Goal: Entertainment & Leisure: Consume media (video, audio)

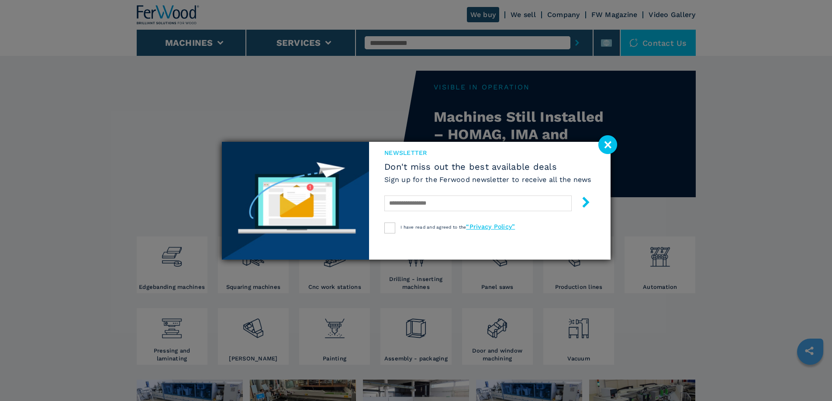
click at [609, 146] on image at bounding box center [607, 144] width 19 height 19
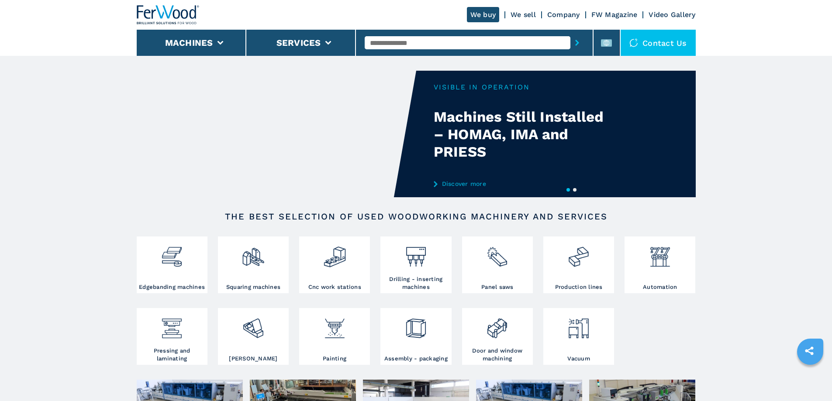
click at [461, 185] on link "Discover more" at bounding box center [519, 183] width 171 height 7
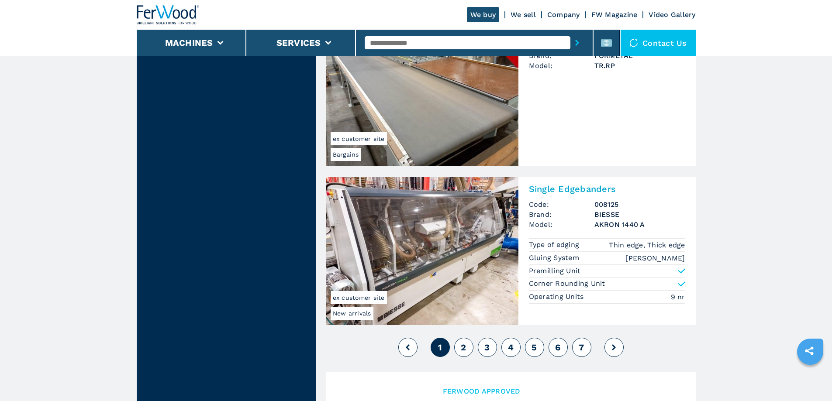
scroll to position [1921, 0]
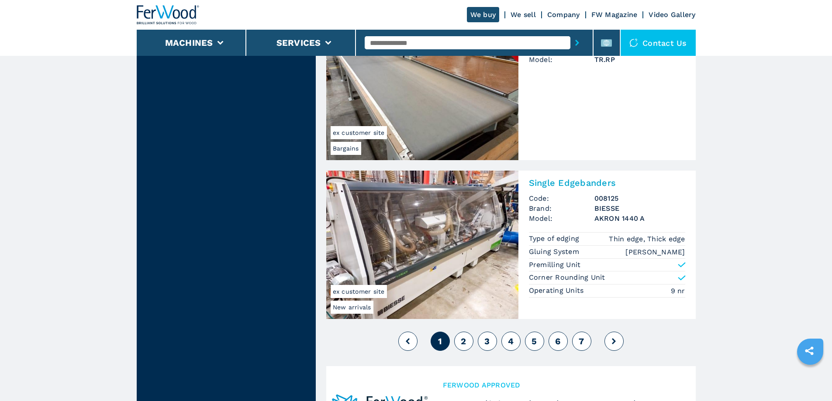
click at [523, 13] on link "We sell" at bounding box center [522, 14] width 25 height 8
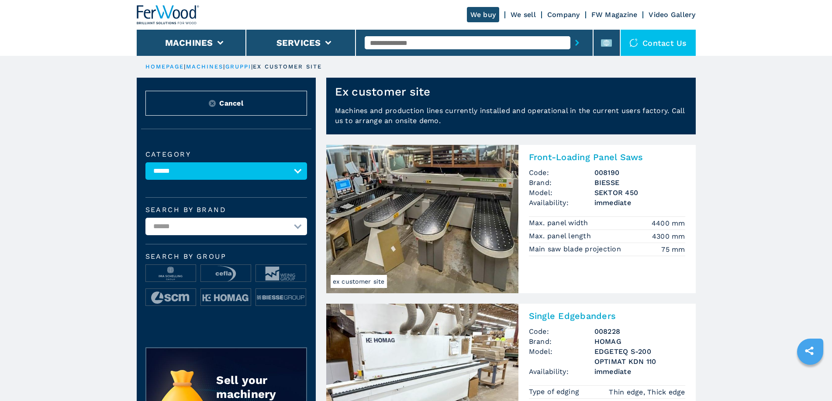
scroll to position [1, 0]
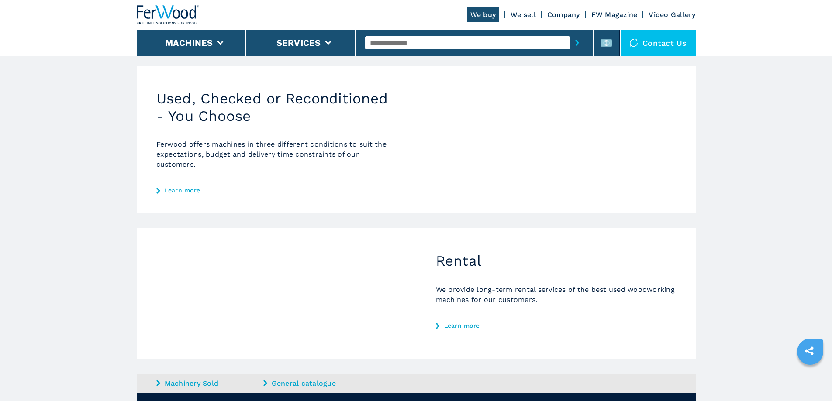
scroll to position [112, 0]
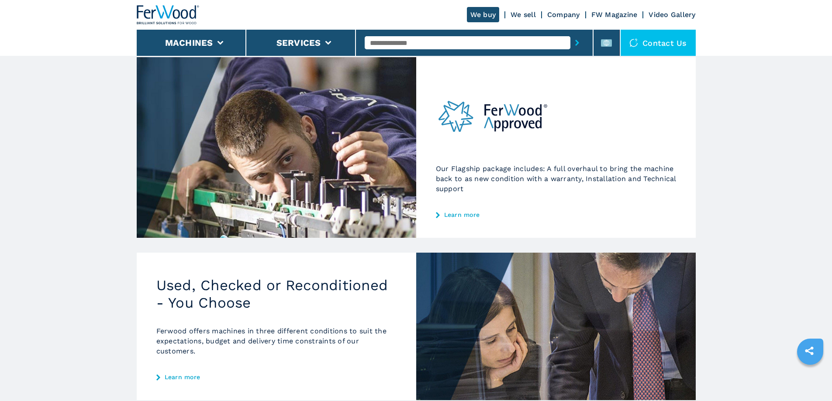
click at [656, 14] on link "Video Gallery" at bounding box center [671, 14] width 47 height 8
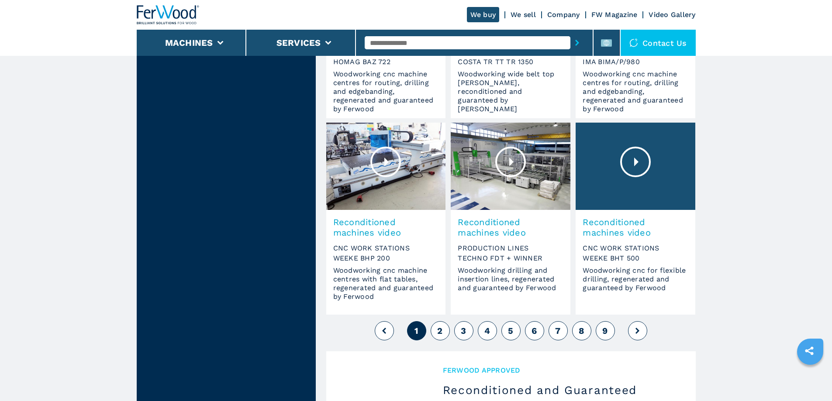
scroll to position [655, 0]
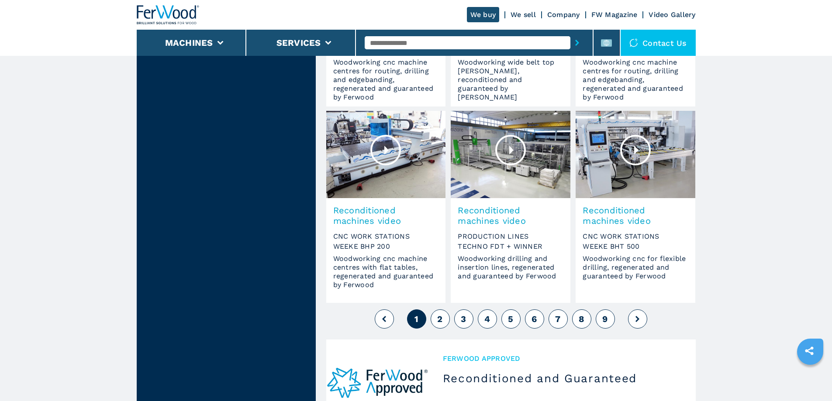
click at [444, 318] on button "2" at bounding box center [439, 319] width 19 height 19
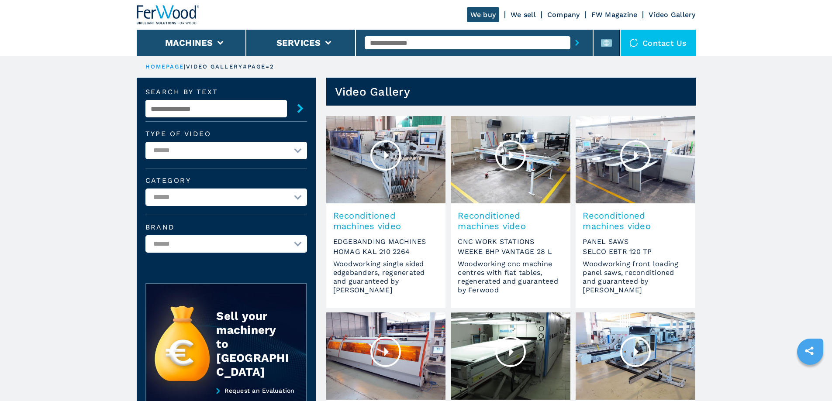
click at [387, 151] on div at bounding box center [385, 155] width 31 height 31
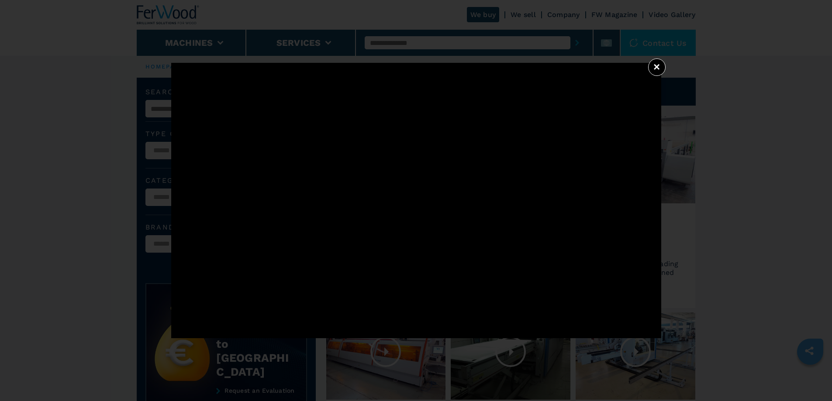
click at [655, 65] on button "×" at bounding box center [656, 66] width 17 height 17
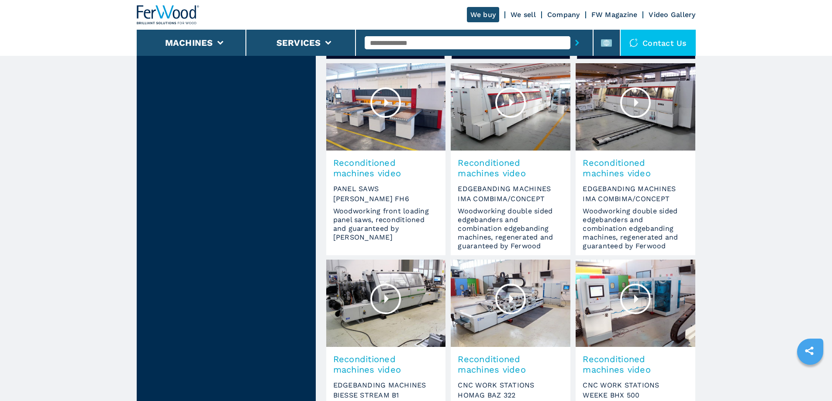
scroll to position [524, 0]
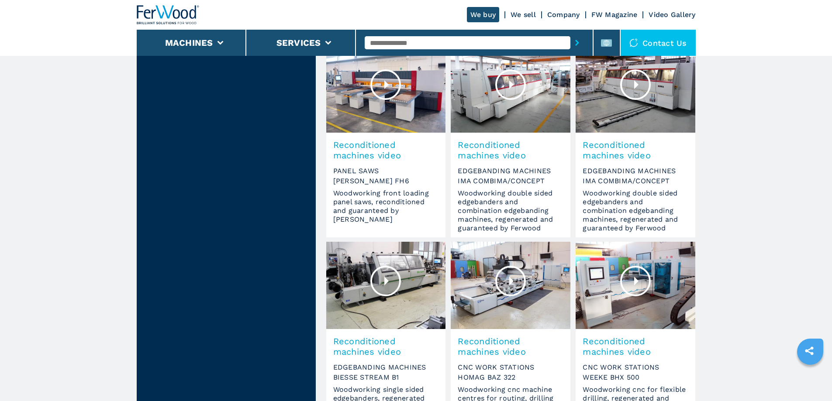
click at [511, 82] on div at bounding box center [510, 84] width 31 height 31
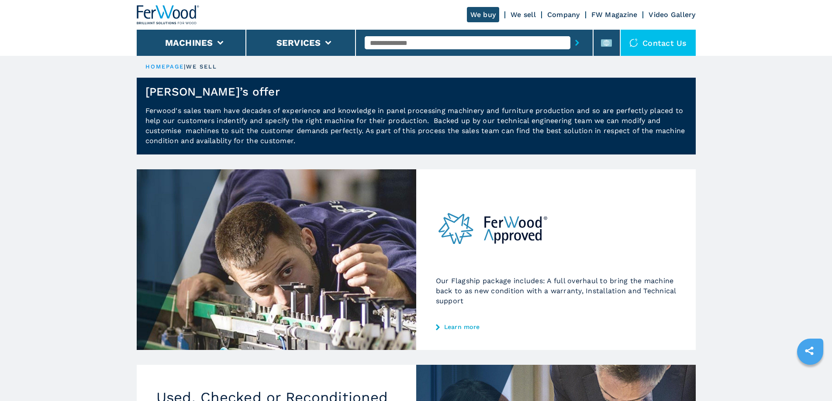
click at [655, 16] on link "Video Gallery" at bounding box center [671, 14] width 47 height 8
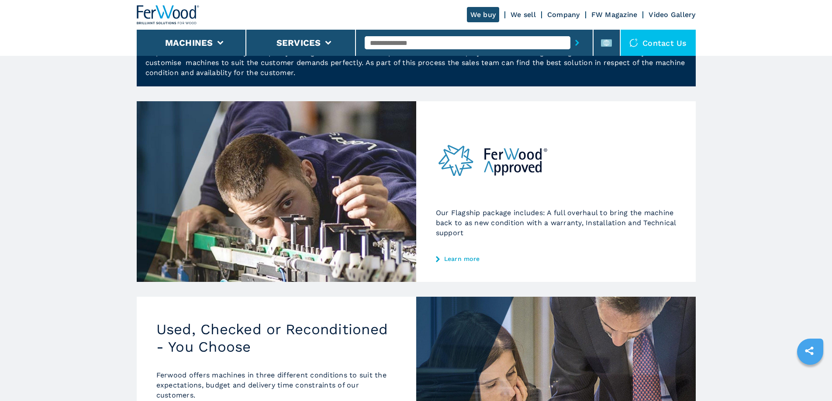
scroll to position [209, 0]
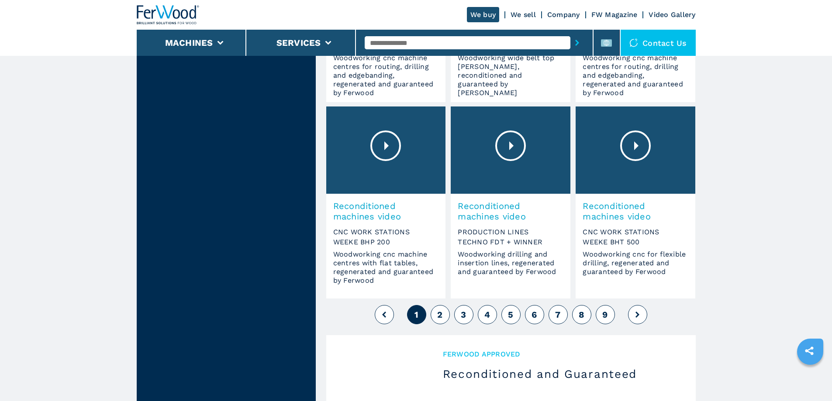
scroll to position [829, 0]
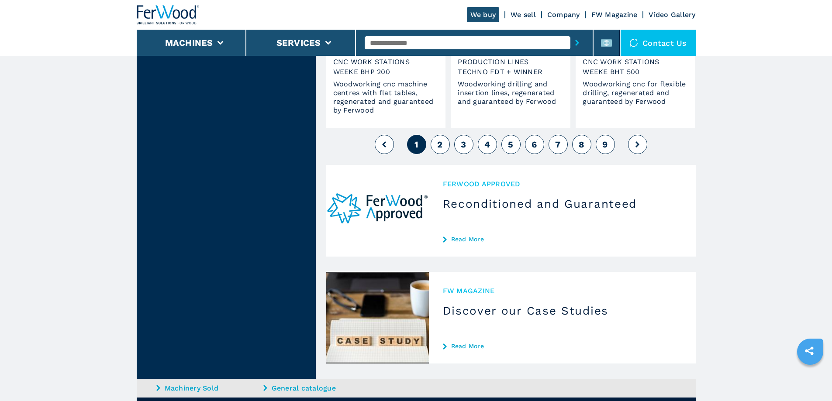
click at [464, 143] on span "3" at bounding box center [463, 144] width 5 height 10
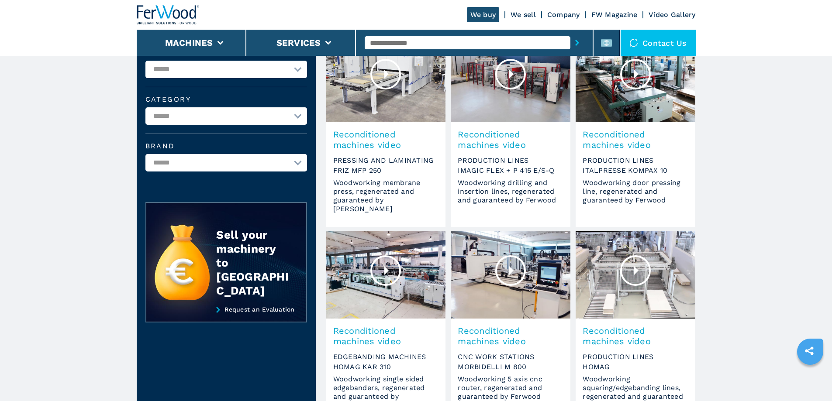
scroll to position [87, 0]
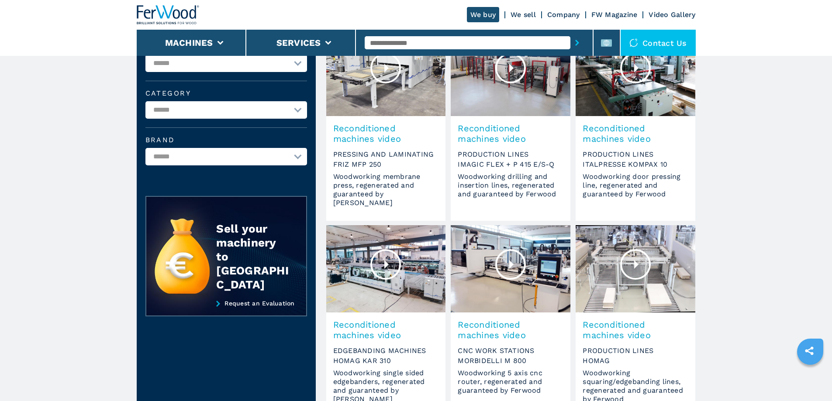
click at [389, 262] on div at bounding box center [385, 264] width 31 height 31
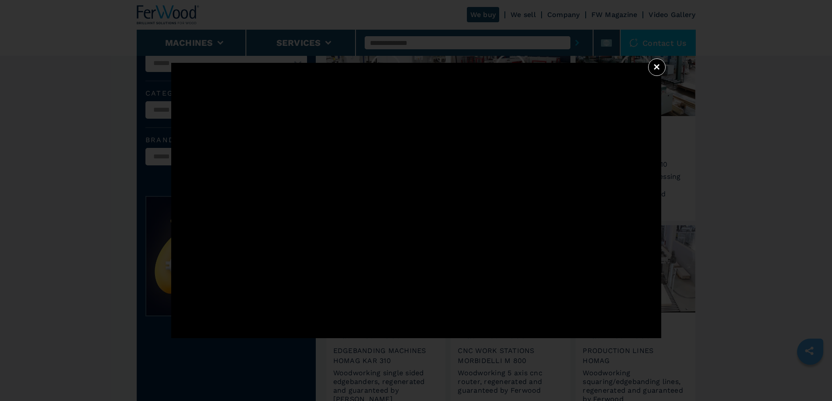
click at [660, 68] on button "×" at bounding box center [656, 66] width 17 height 17
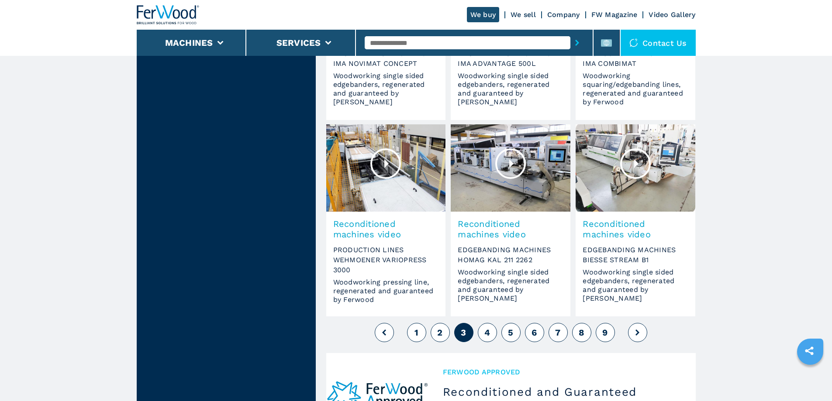
scroll to position [698, 0]
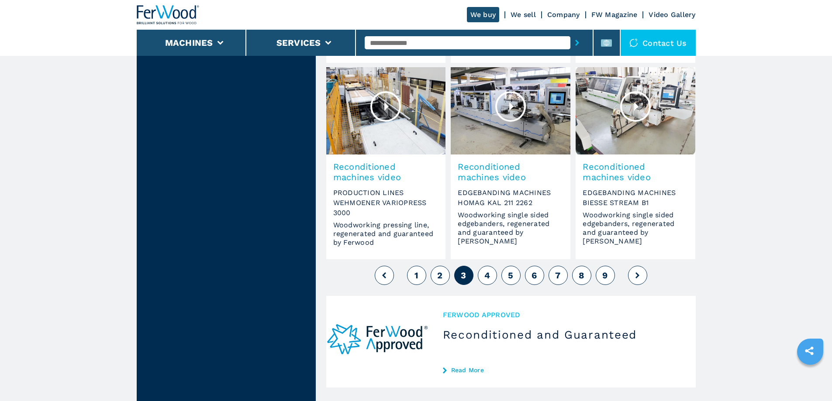
click at [490, 277] on button "4" at bounding box center [487, 275] width 19 height 19
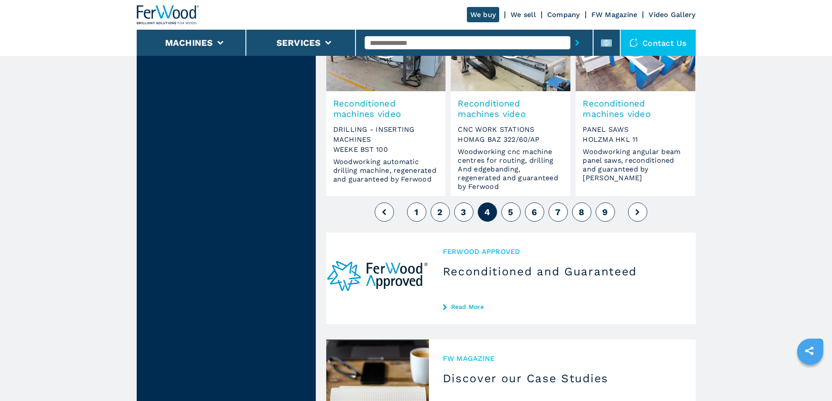
scroll to position [786, 0]
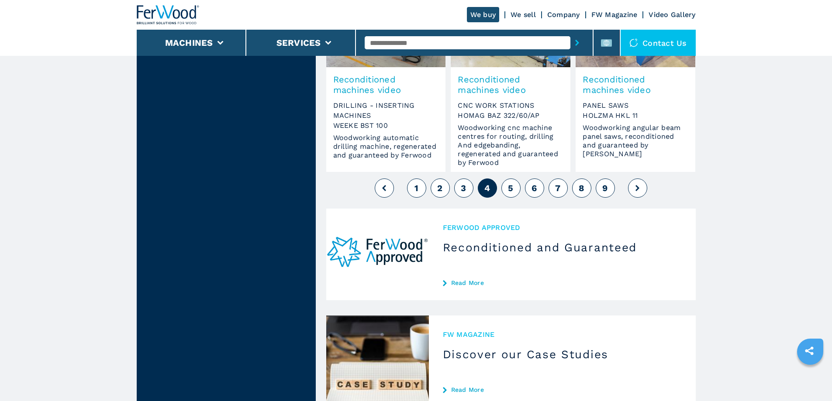
click at [513, 193] on button "5" at bounding box center [510, 188] width 19 height 19
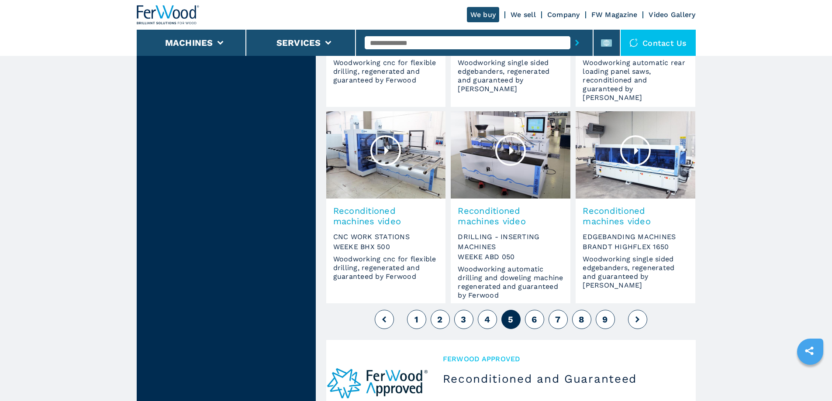
scroll to position [655, 0]
click at [533, 322] on span "6" at bounding box center [533, 319] width 5 height 10
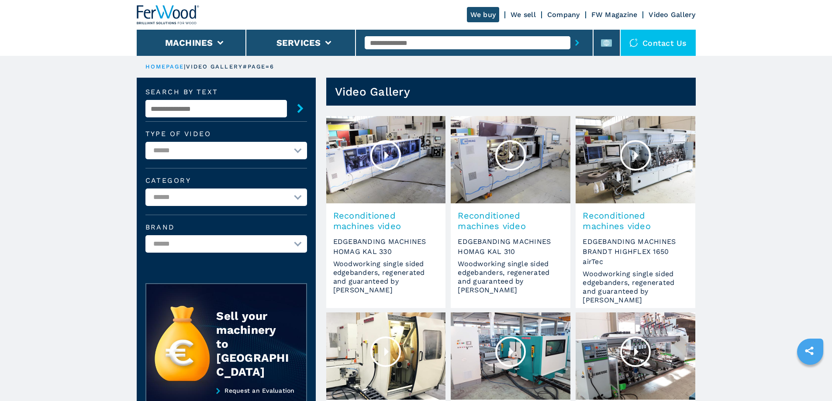
click at [415, 150] on img at bounding box center [386, 159] width 120 height 87
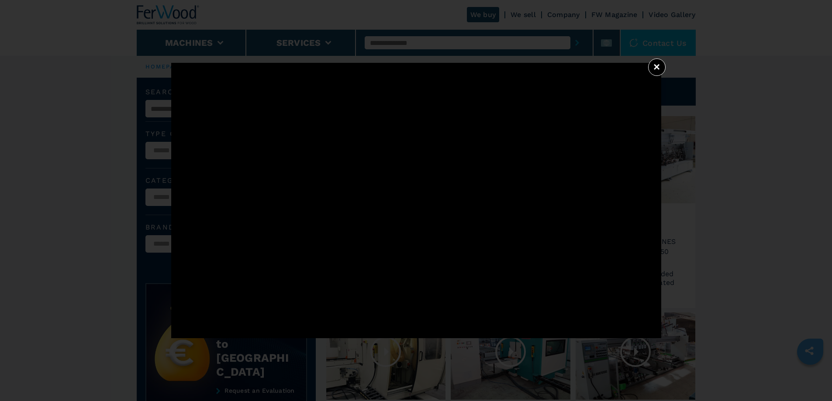
click at [653, 71] on button "×" at bounding box center [656, 66] width 17 height 17
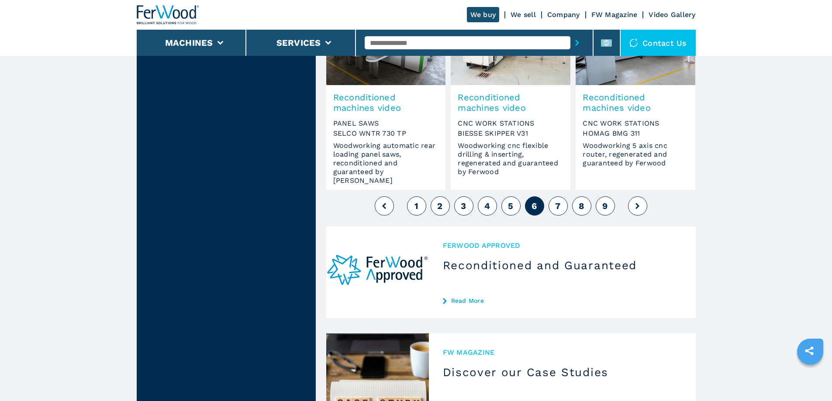
scroll to position [786, 0]
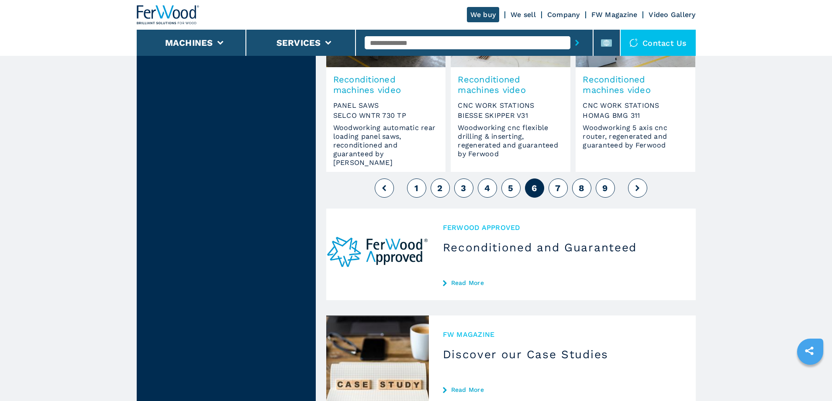
click at [558, 188] on span "7" at bounding box center [557, 188] width 5 height 10
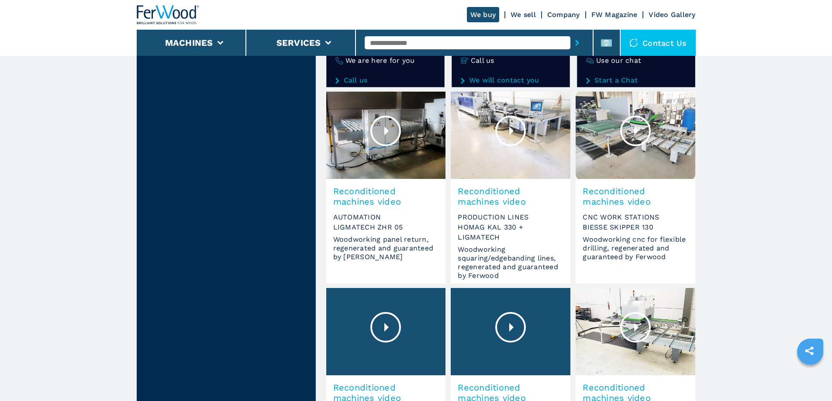
scroll to position [437, 0]
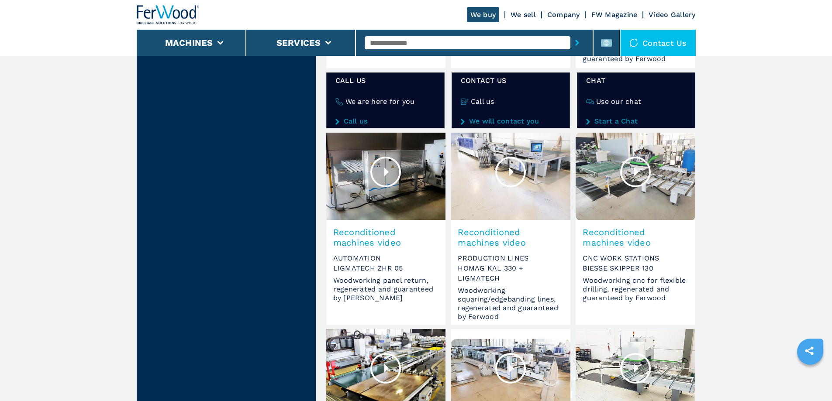
click at [511, 172] on div at bounding box center [510, 172] width 31 height 31
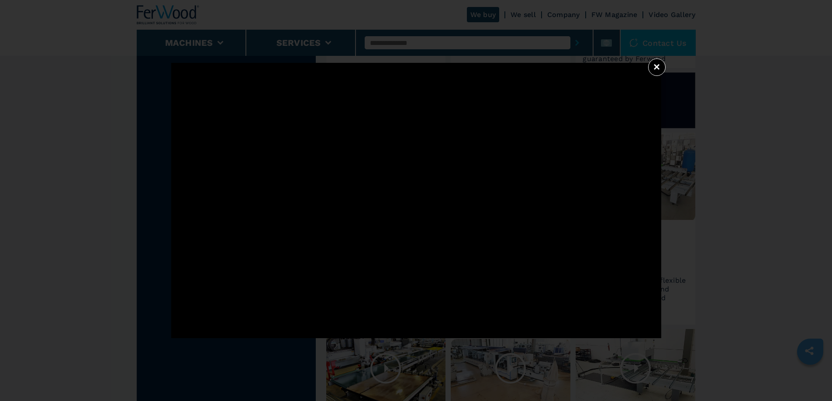
click at [658, 63] on button "×" at bounding box center [656, 66] width 17 height 17
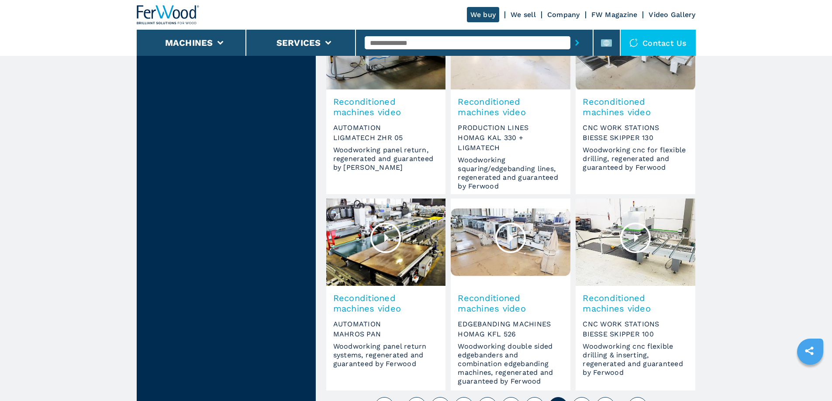
scroll to position [568, 0]
click at [495, 241] on img at bounding box center [511, 241] width 120 height 87
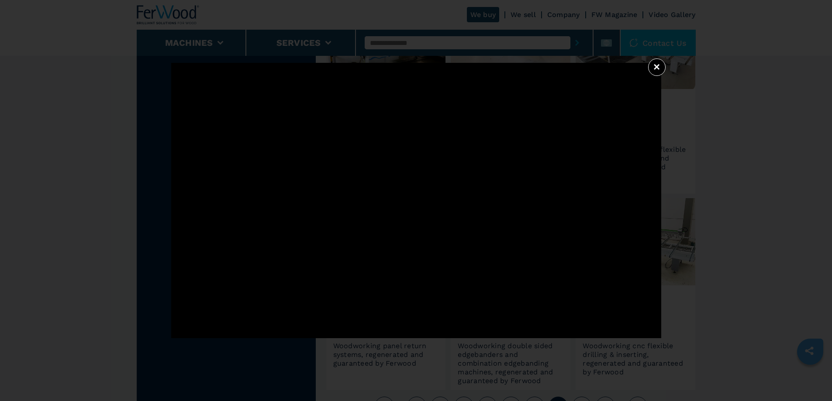
click at [657, 66] on button "×" at bounding box center [656, 66] width 17 height 17
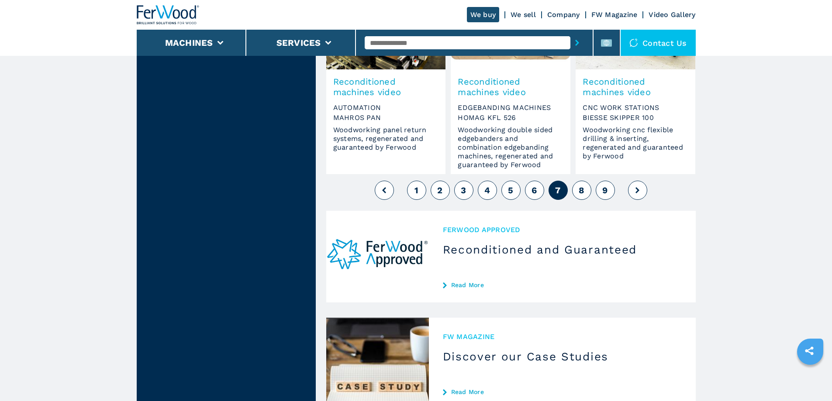
scroll to position [786, 0]
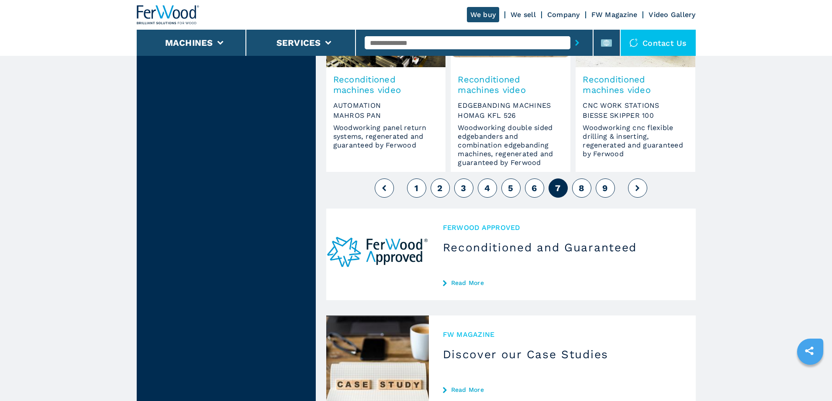
click at [577, 187] on button "8" at bounding box center [581, 188] width 19 height 19
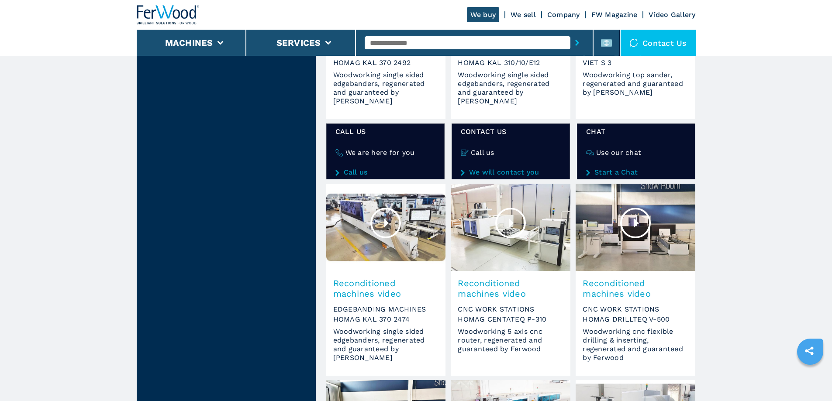
scroll to position [349, 0]
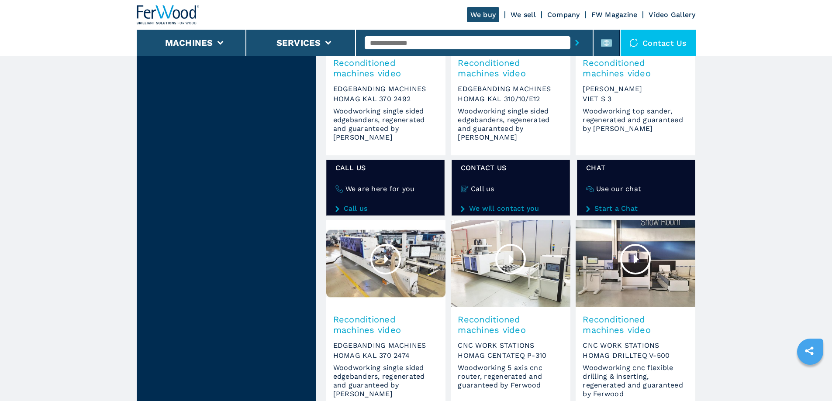
click at [385, 255] on div at bounding box center [385, 259] width 31 height 31
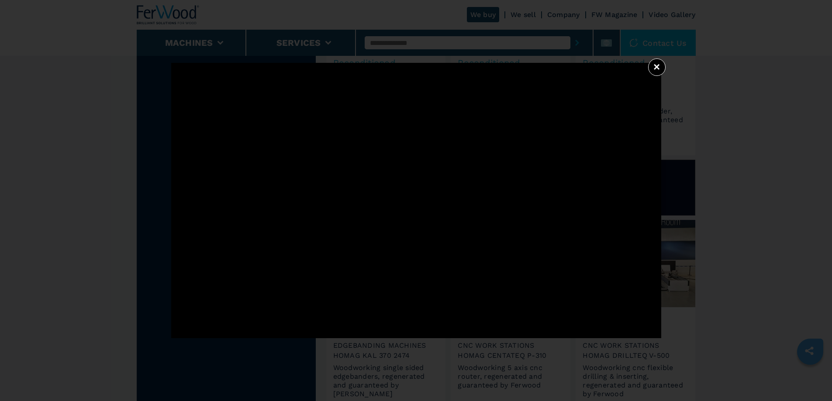
click at [651, 68] on button "×" at bounding box center [656, 66] width 17 height 17
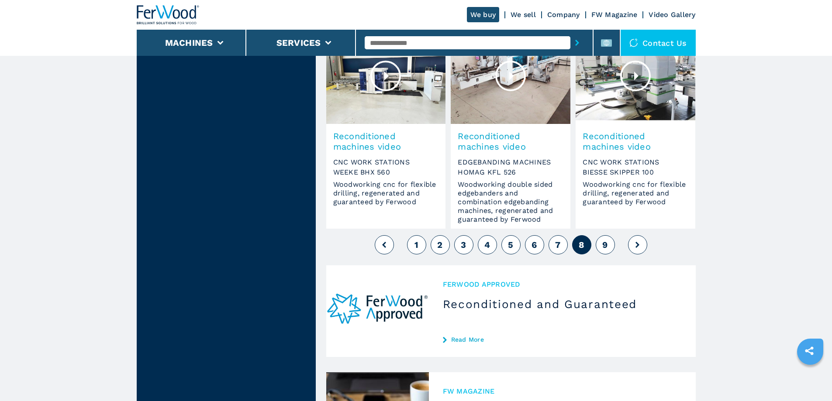
scroll to position [742, 0]
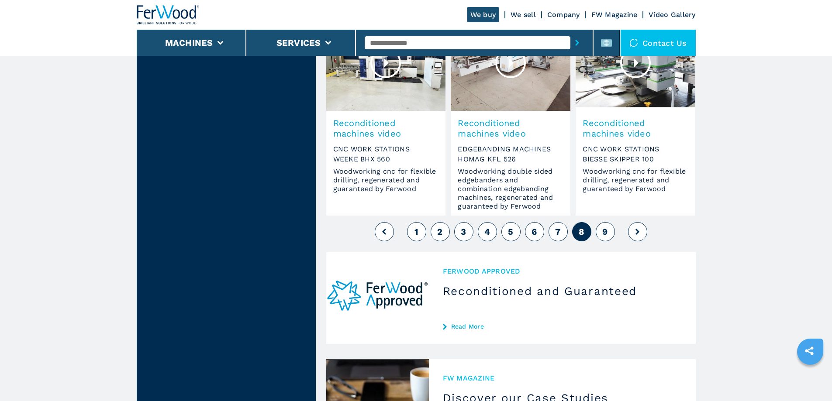
click at [606, 232] on span "9" at bounding box center [604, 232] width 5 height 10
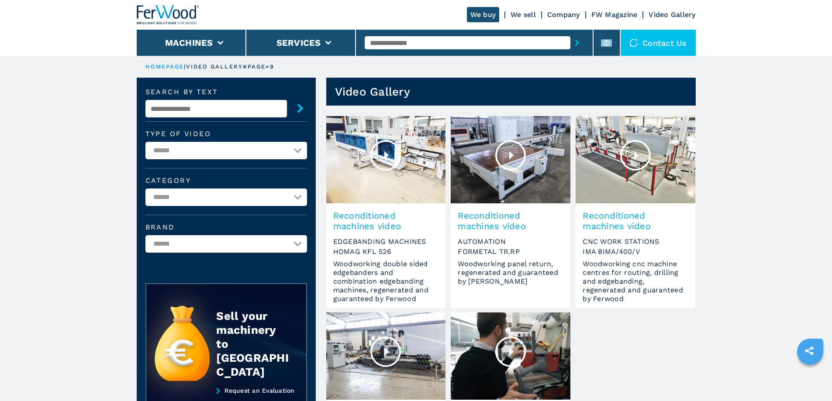
click at [621, 147] on div at bounding box center [635, 155] width 31 height 31
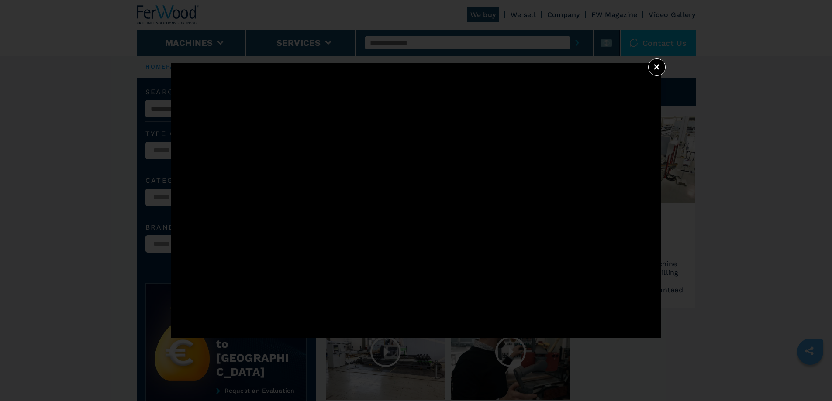
click at [654, 70] on button "×" at bounding box center [656, 66] width 17 height 17
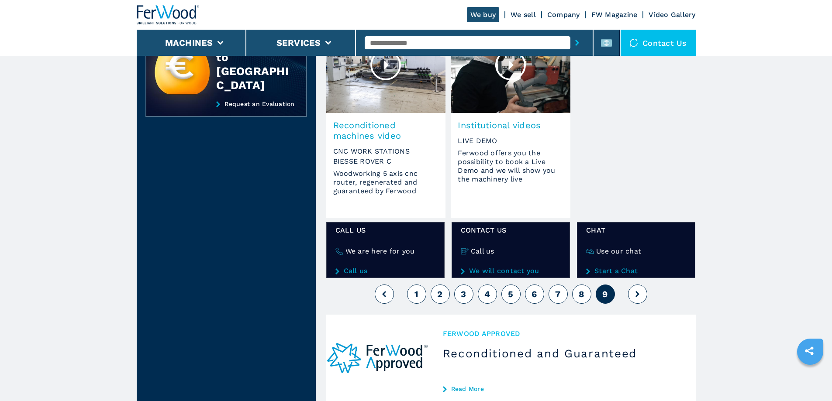
scroll to position [393, 0]
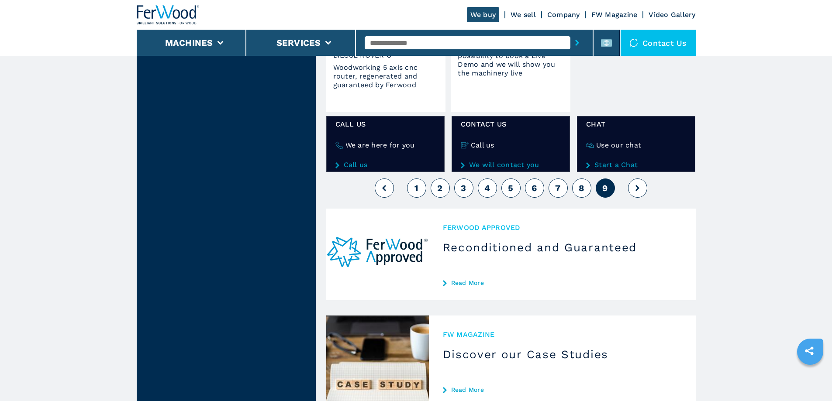
click at [418, 189] on span "1" at bounding box center [416, 188] width 4 height 10
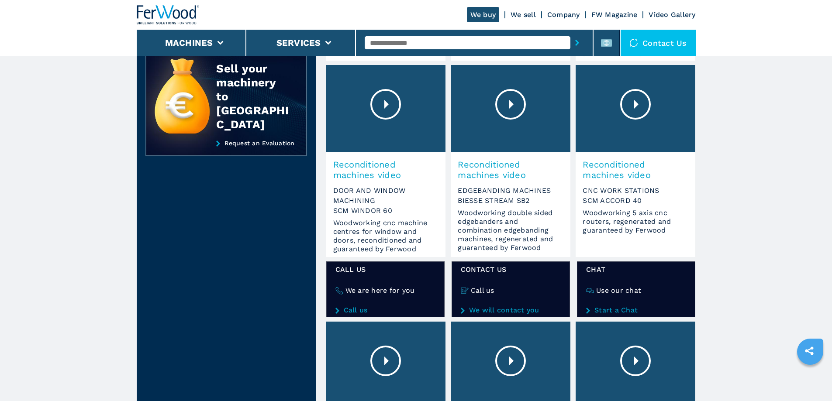
scroll to position [262, 0]
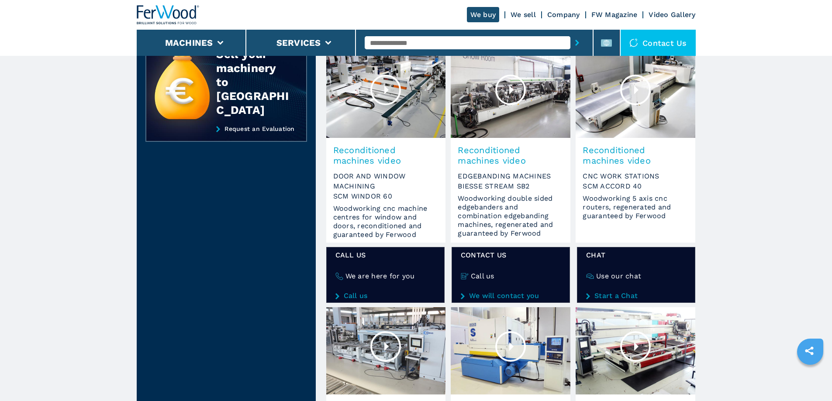
click at [383, 345] on div at bounding box center [385, 346] width 31 height 31
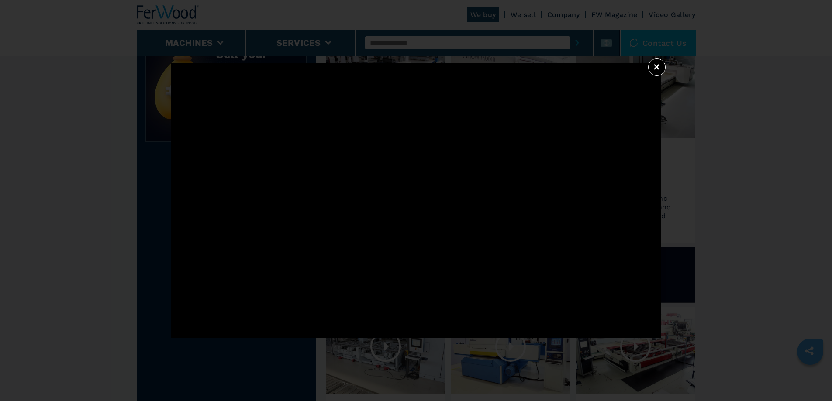
click at [662, 66] on button "×" at bounding box center [656, 66] width 17 height 17
